Goal: Navigation & Orientation: Find specific page/section

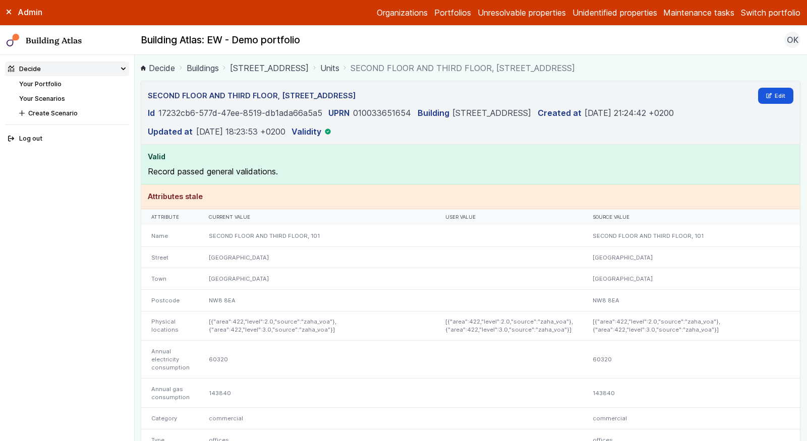
scroll to position [204, 0]
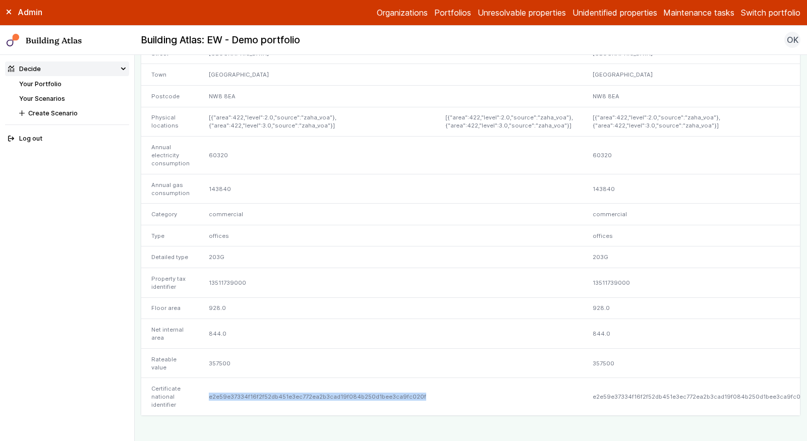
click at [760, 15] on button "Switch portfolio" at bounding box center [770, 13] width 59 height 12
click at [0, 0] on button "Westminster Demo Properties" at bounding box center [0, 0] width 0 height 0
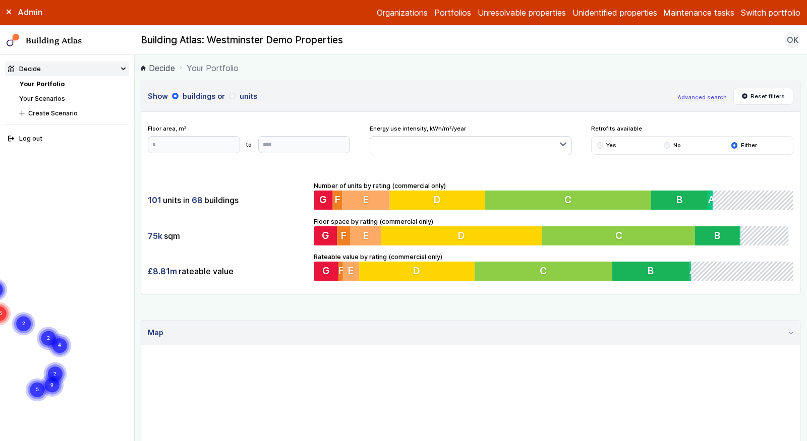
click at [54, 96] on link "Your Scenarios" at bounding box center [42, 99] width 46 height 8
